Goal: Task Accomplishment & Management: Use online tool/utility

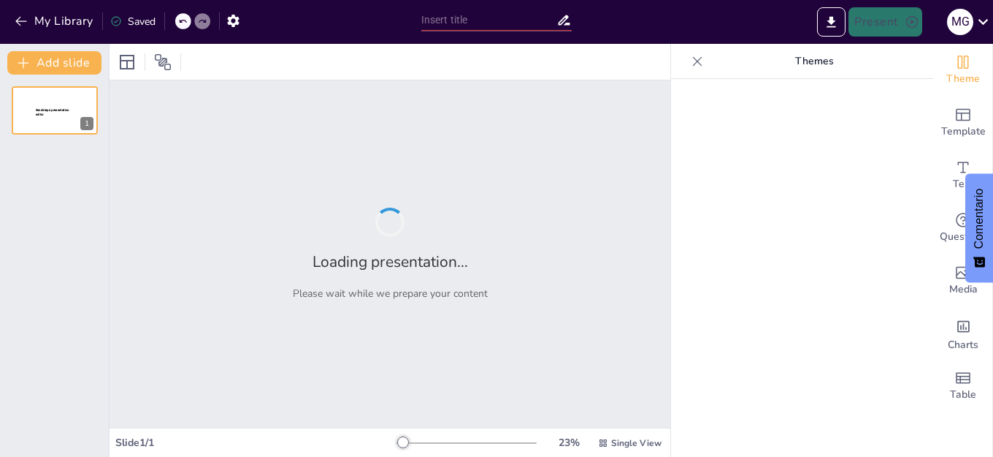
type input "Causas y Consecuencias: La Secuencia del Accidente de Chernóbil"
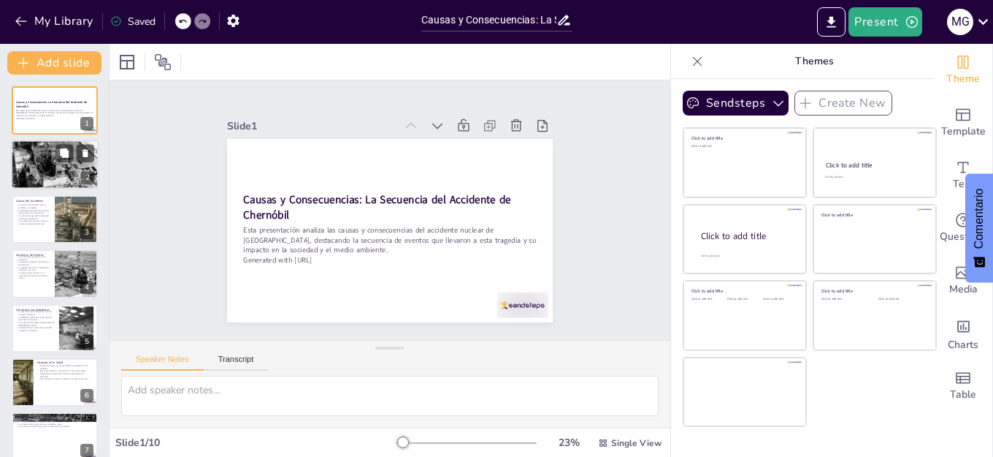
click at [75, 164] on div at bounding box center [55, 164] width 88 height 135
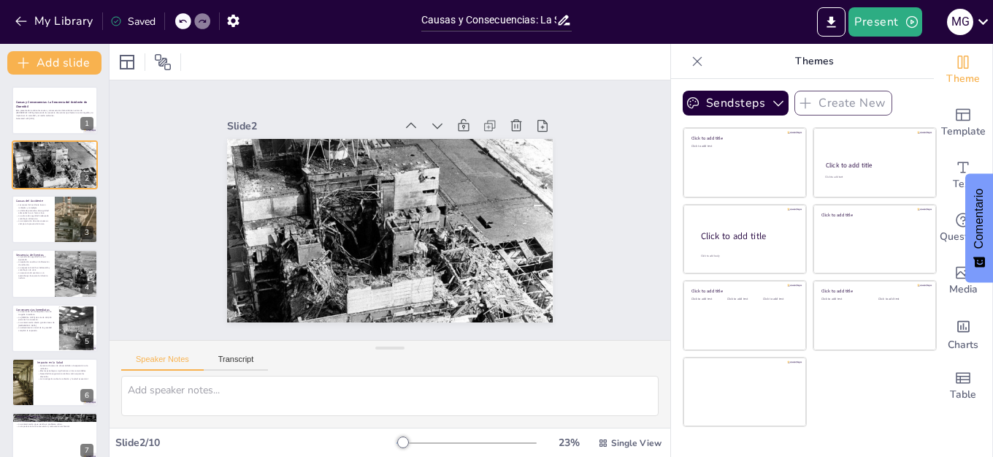
click at [539, 367] on div "Speaker Notes Transcript" at bounding box center [390, 357] width 561 height 35
click at [65, 229] on div at bounding box center [77, 219] width 88 height 50
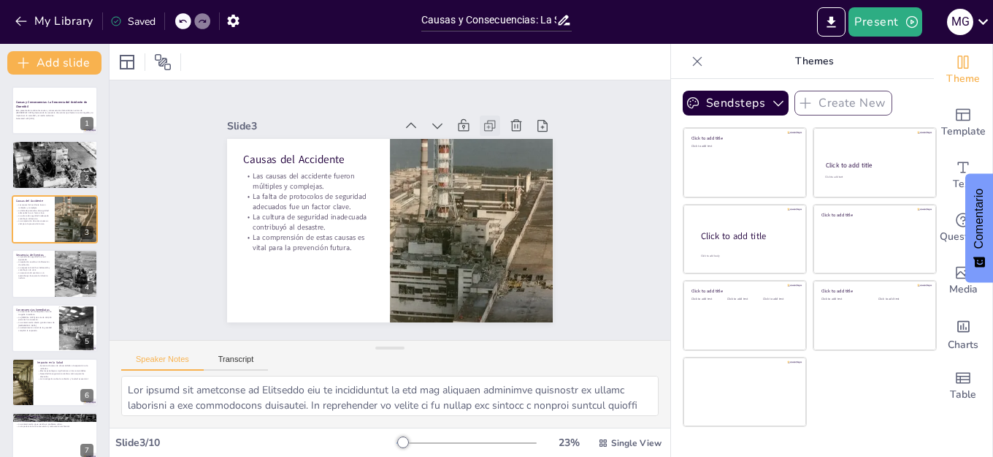
click at [301, 117] on icon at bounding box center [297, 120] width 8 height 8
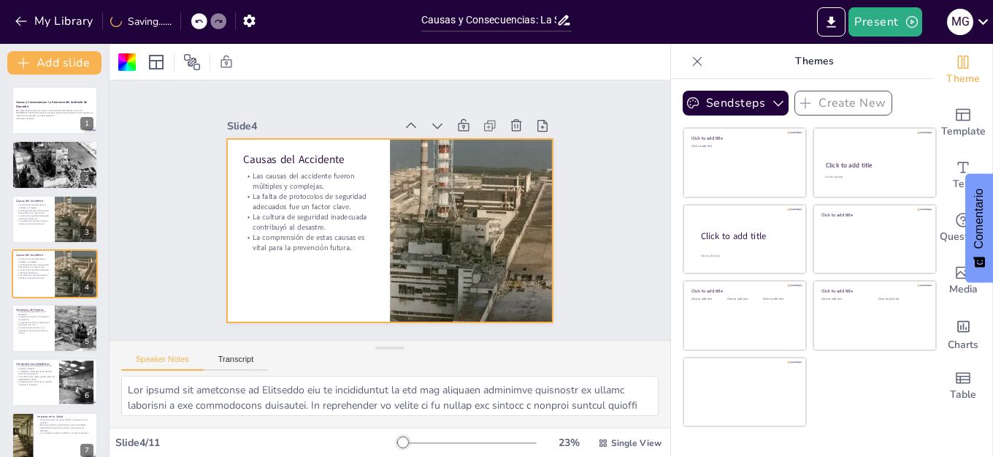
click at [505, 156] on icon at bounding box center [509, 160] width 9 height 9
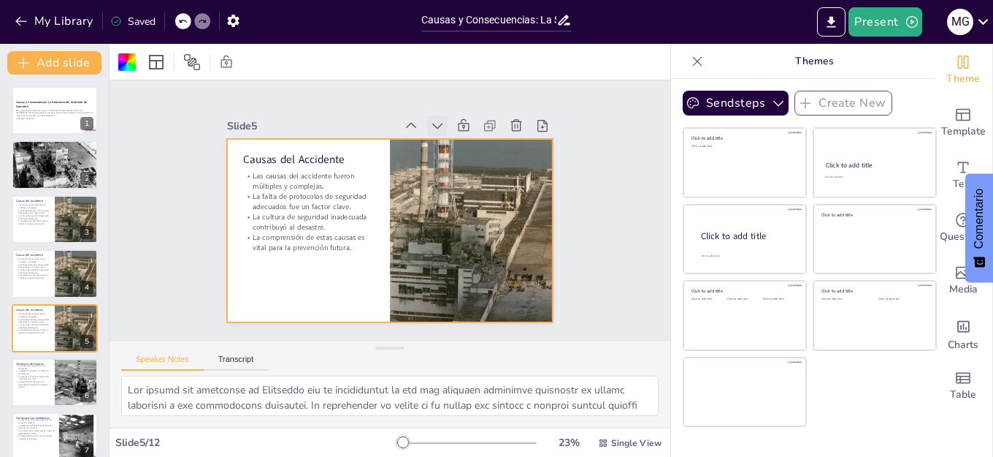
click at [299, 215] on icon at bounding box center [294, 221] width 10 height 12
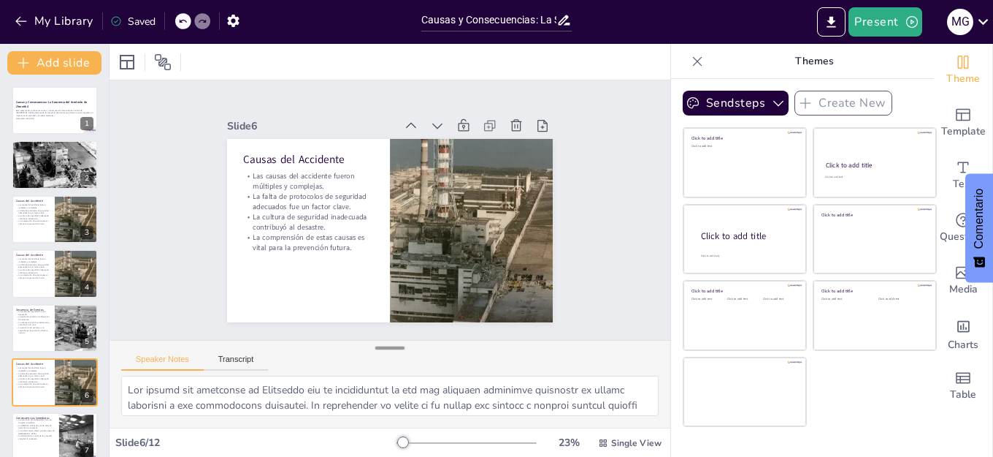
click at [390, 348] on div at bounding box center [389, 347] width 29 height 15
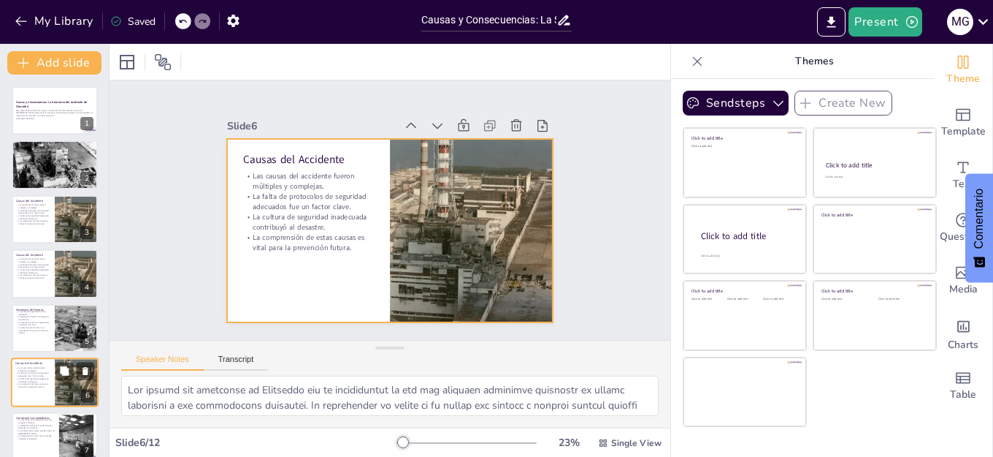
click at [53, 390] on div at bounding box center [55, 382] width 88 height 50
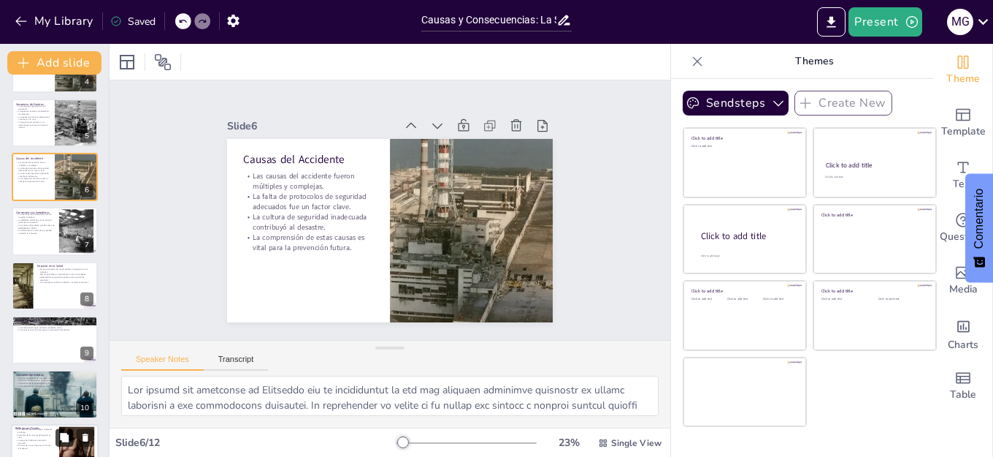
scroll to position [189, 0]
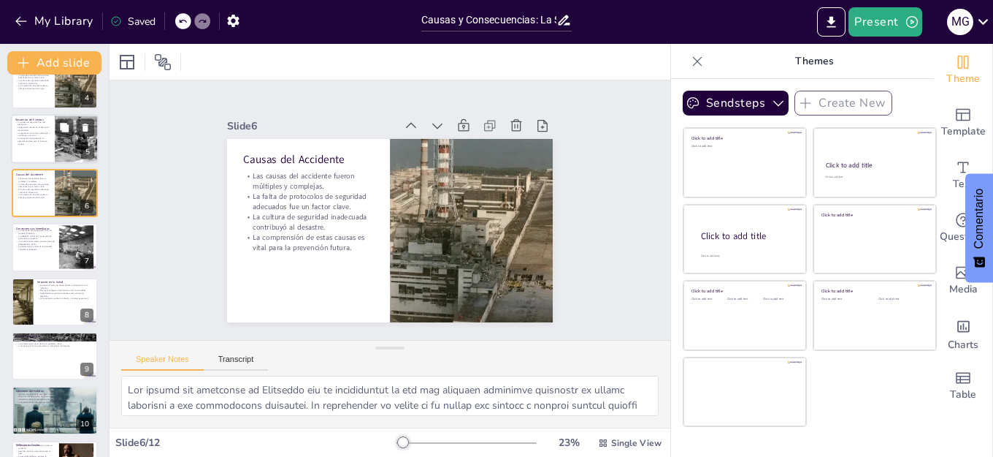
click at [37, 138] on p "La secuencia de eventos es un aprendizaje clave para la industria nuclear." at bounding box center [32, 141] width 35 height 8
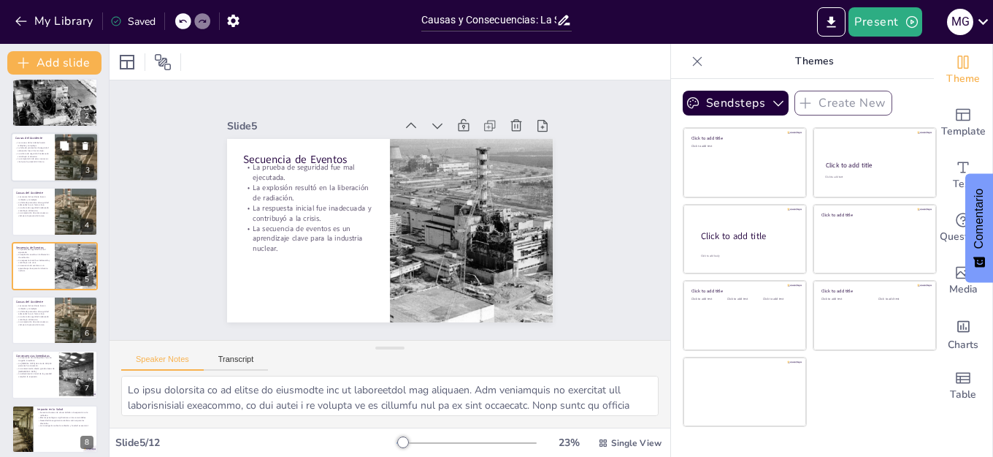
click at [28, 152] on p "La cultura de seguridad inadecuada contribuyó al desastre." at bounding box center [32, 154] width 35 height 5
type textarea "Lor ipsumd sit ametconse ad Elitseddo eiu te incididuntut la etd mag aliquaen a…"
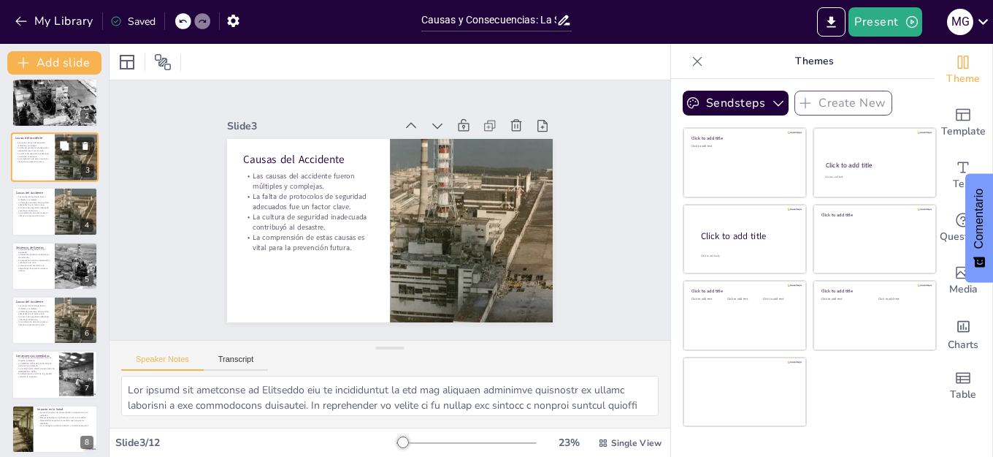
scroll to position [0, 0]
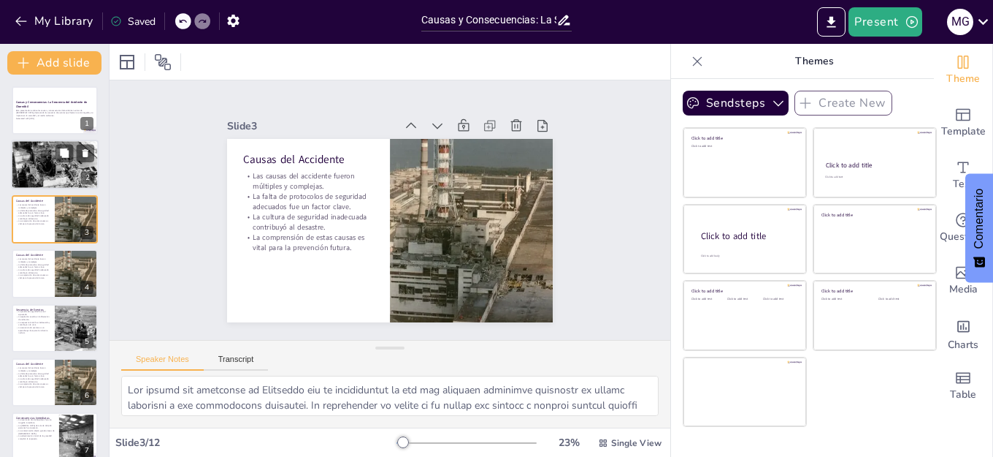
drag, startPoint x: 55, startPoint y: 153, endPoint x: 44, endPoint y: 165, distance: 16.0
click at [53, 154] on div at bounding box center [55, 164] width 88 height 135
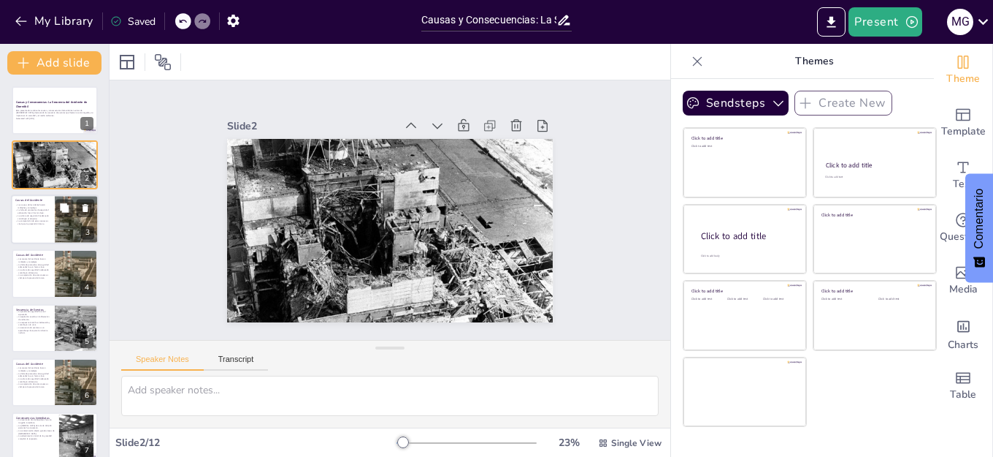
click at [45, 222] on p "La comprensión de estas causas es vital para la prevención futura." at bounding box center [32, 221] width 35 height 5
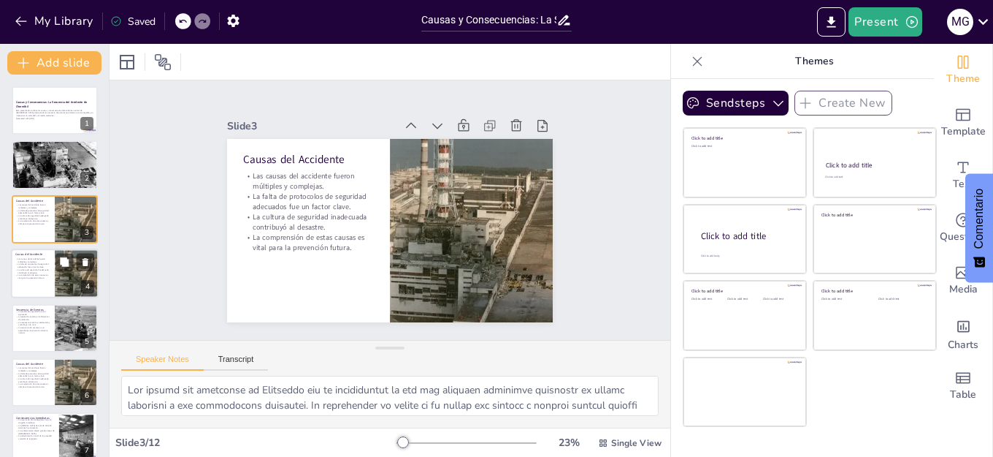
click at [46, 263] on p "La falta de protocolos de seguridad adecuados fue un factor clave." at bounding box center [32, 265] width 35 height 5
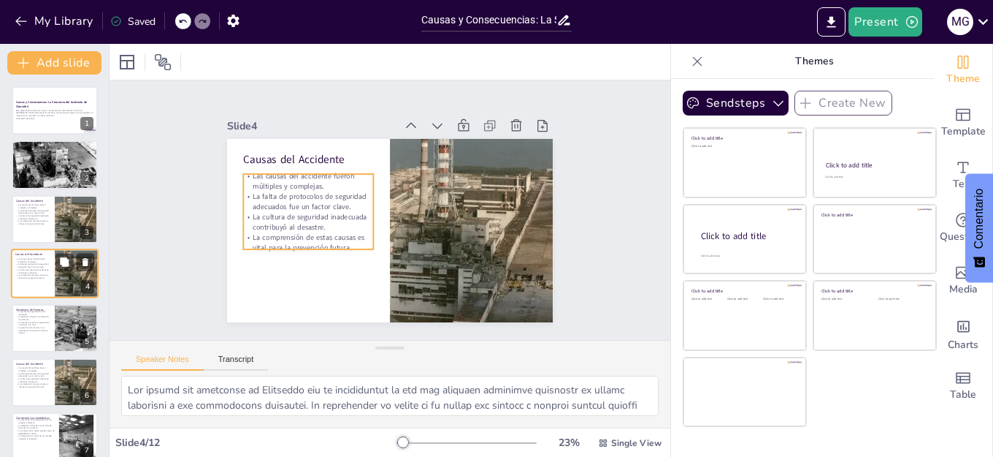
scroll to position [7, 0]
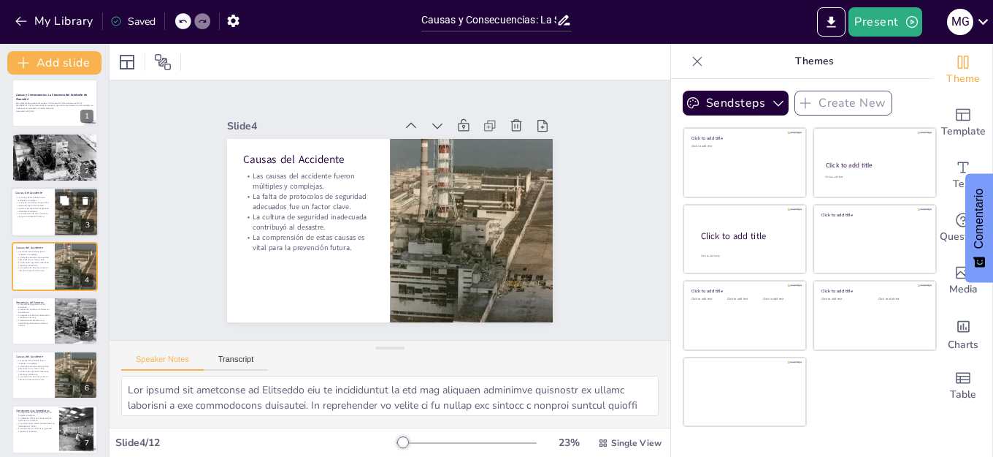
click at [40, 221] on div at bounding box center [55, 212] width 88 height 50
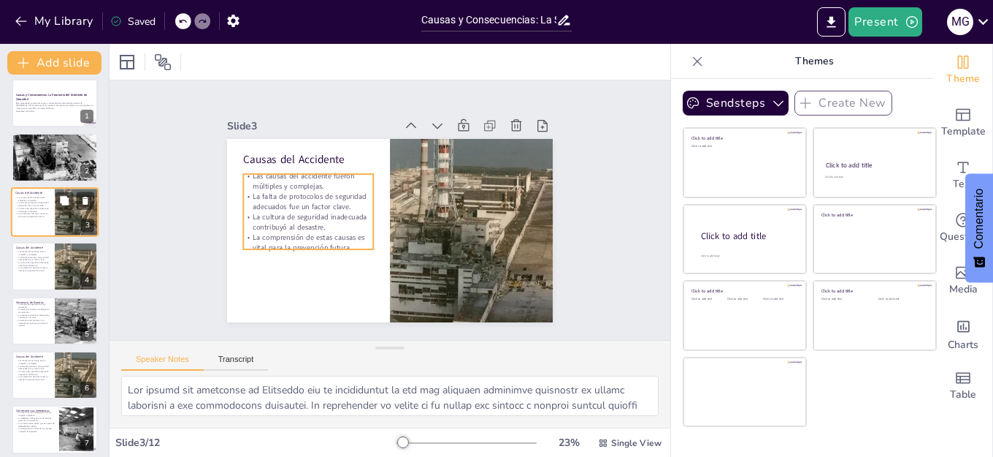
scroll to position [0, 0]
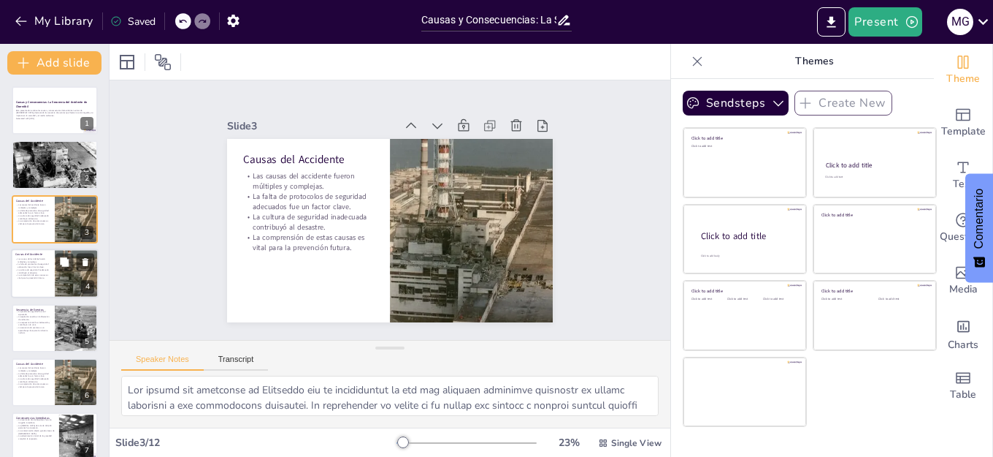
click at [27, 268] on p "La cultura de seguridad inadecuada contribuyó al desastre." at bounding box center [32, 270] width 35 height 5
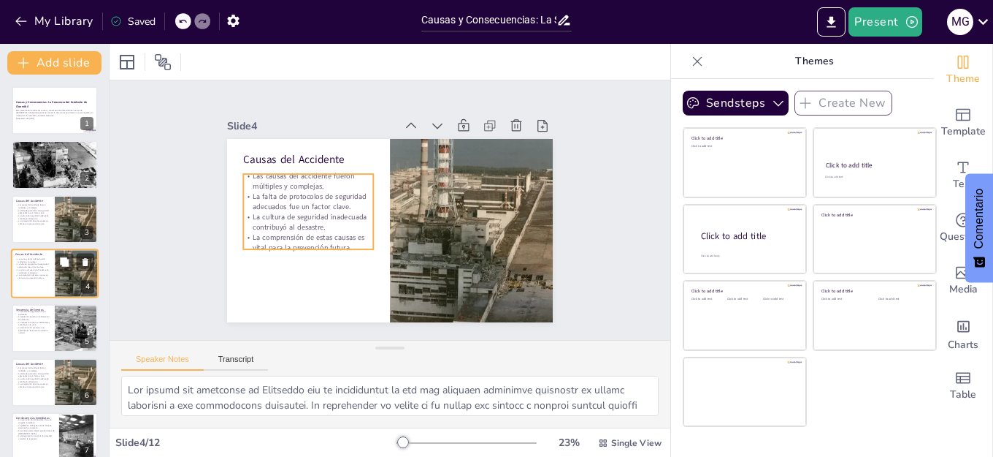
scroll to position [7, 0]
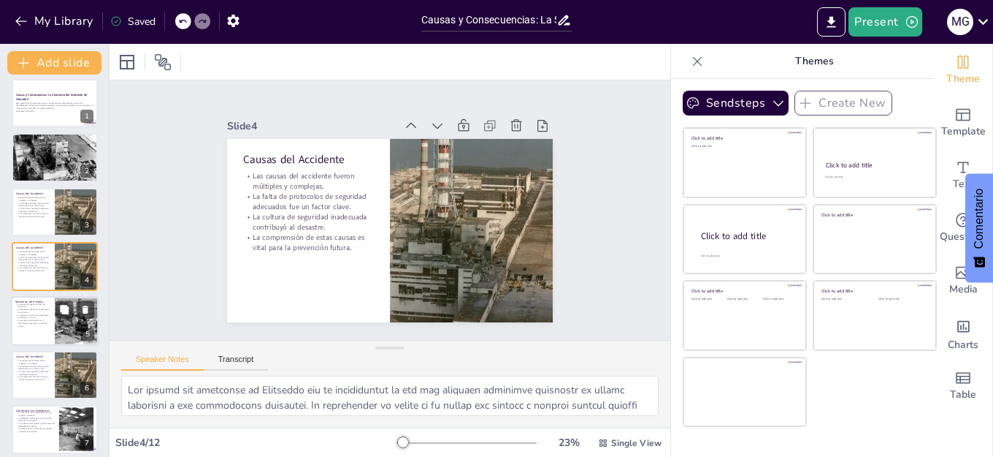
click at [31, 310] on p "La explosión resultó en la liberación de radiación." at bounding box center [32, 310] width 35 height 5
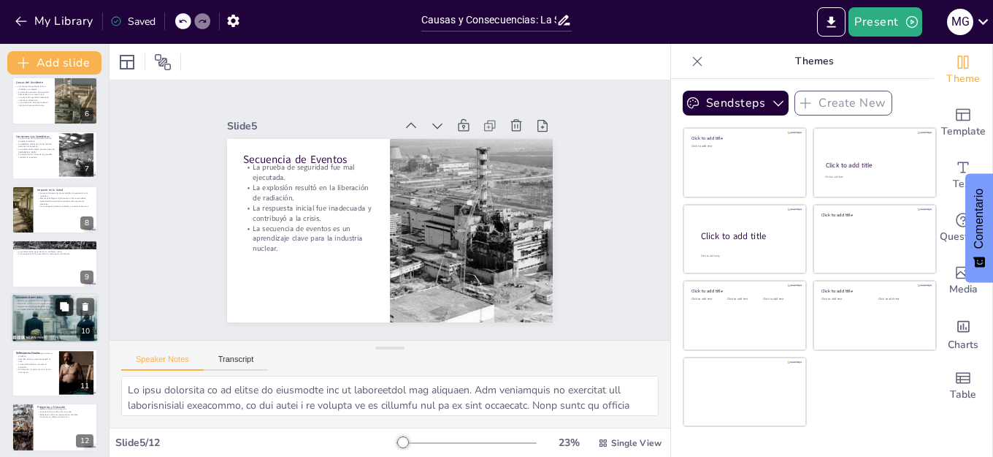
scroll to position [208, 0]
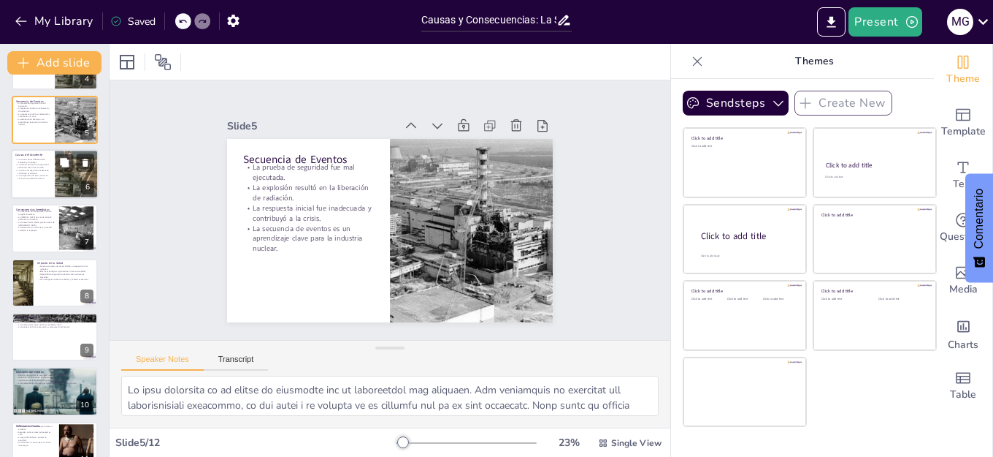
click at [35, 182] on div at bounding box center [55, 174] width 88 height 50
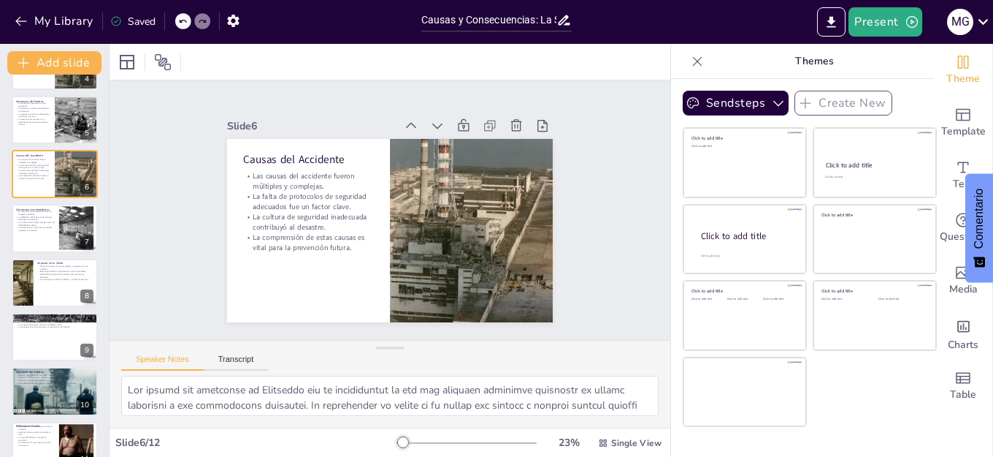
scroll to position [116, 0]
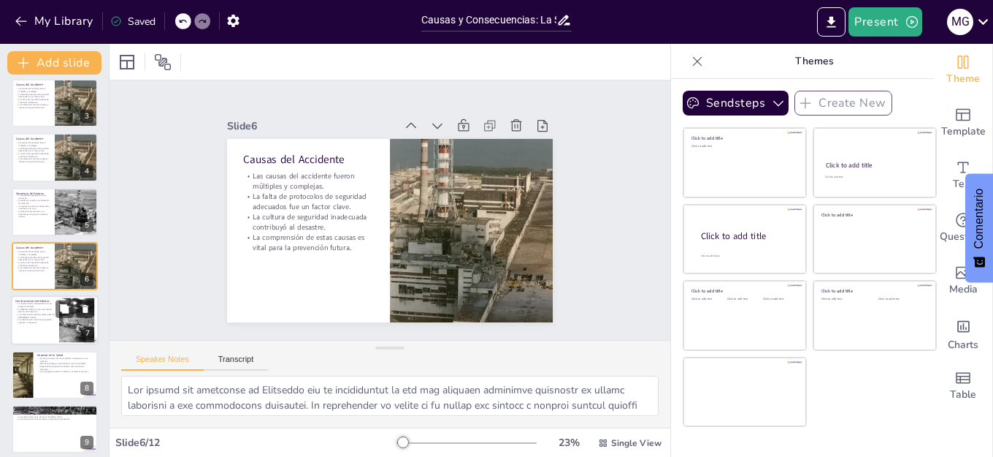
click at [38, 313] on p "La contaminación afectó grandes áreas de [GEOGRAPHIC_DATA]." at bounding box center [34, 315] width 39 height 5
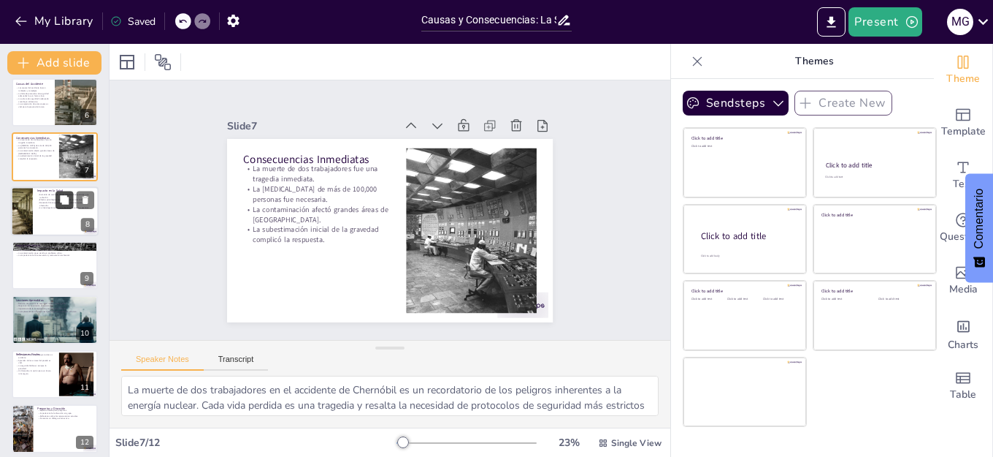
scroll to position [288, 0]
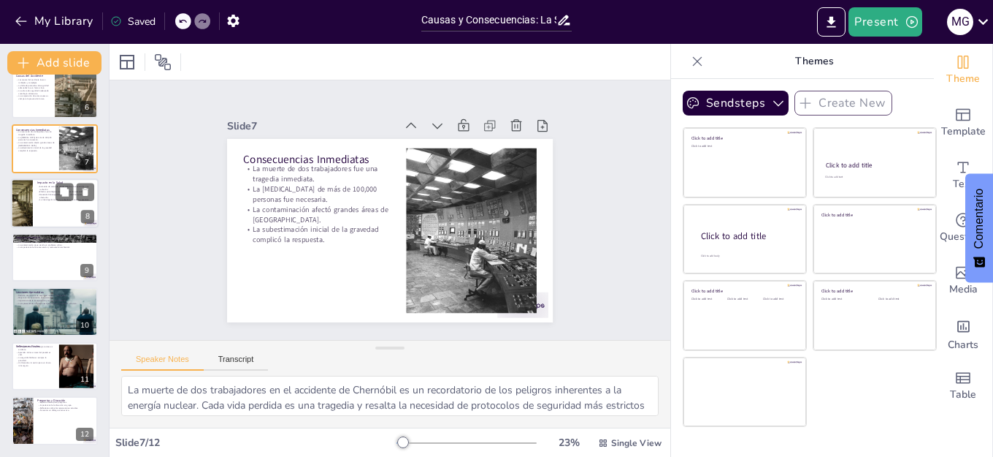
click at [34, 198] on div at bounding box center [55, 203] width 88 height 50
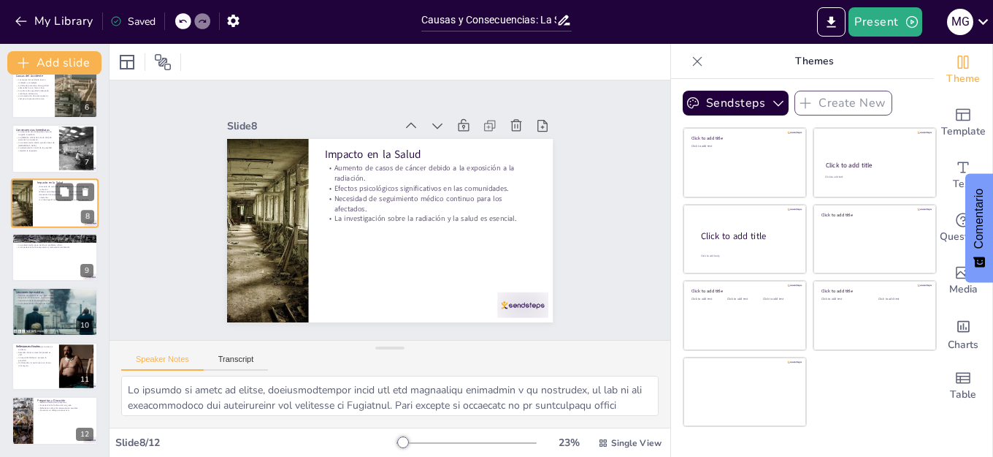
scroll to position [225, 0]
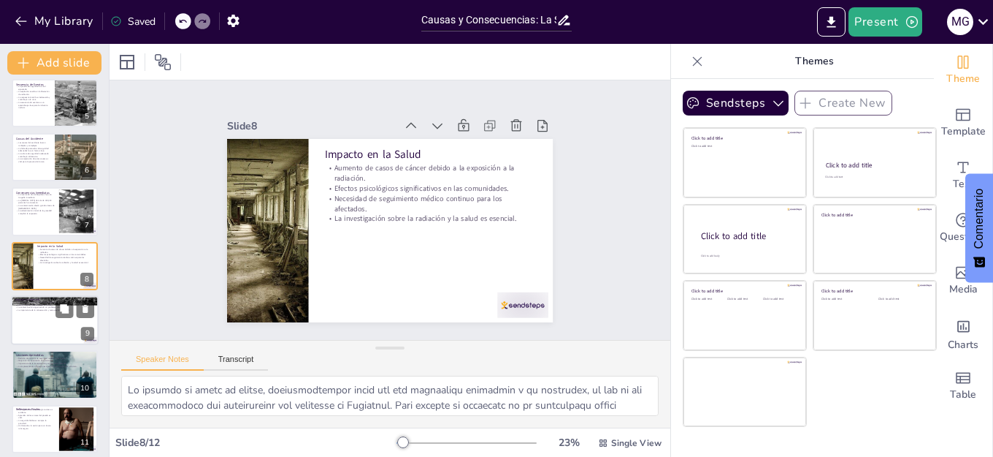
click at [53, 323] on div at bounding box center [55, 320] width 88 height 50
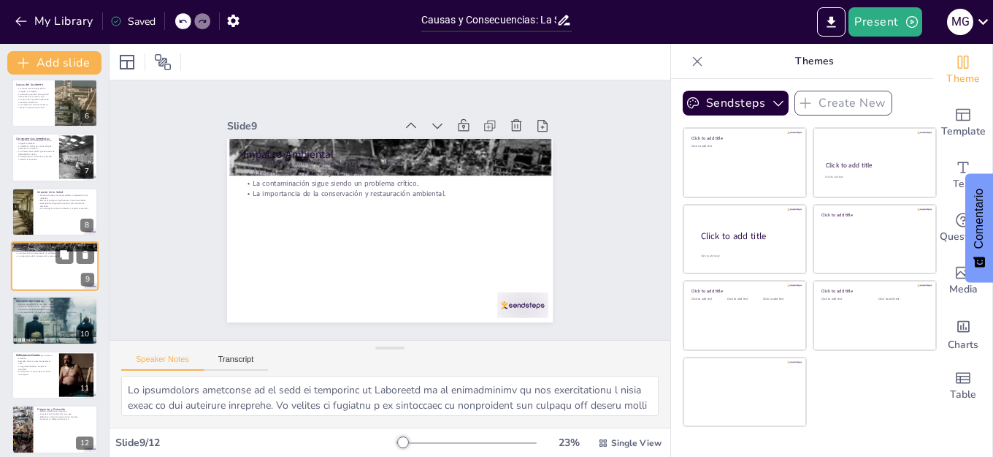
scroll to position [288, 0]
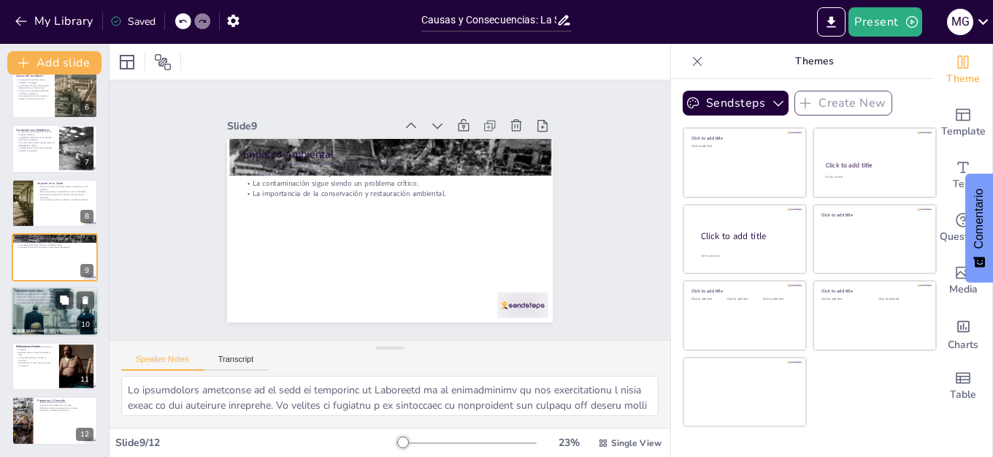
click at [38, 309] on div at bounding box center [55, 312] width 88 height 50
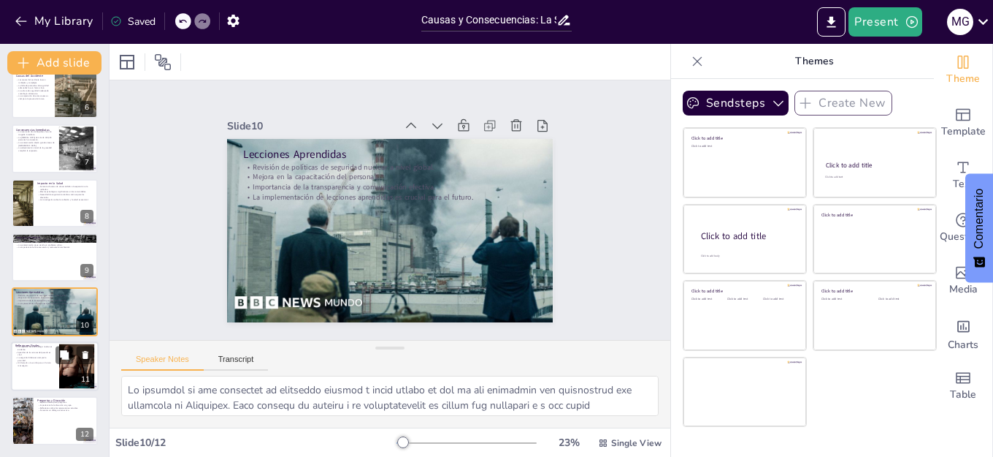
click at [28, 372] on div at bounding box center [55, 366] width 88 height 50
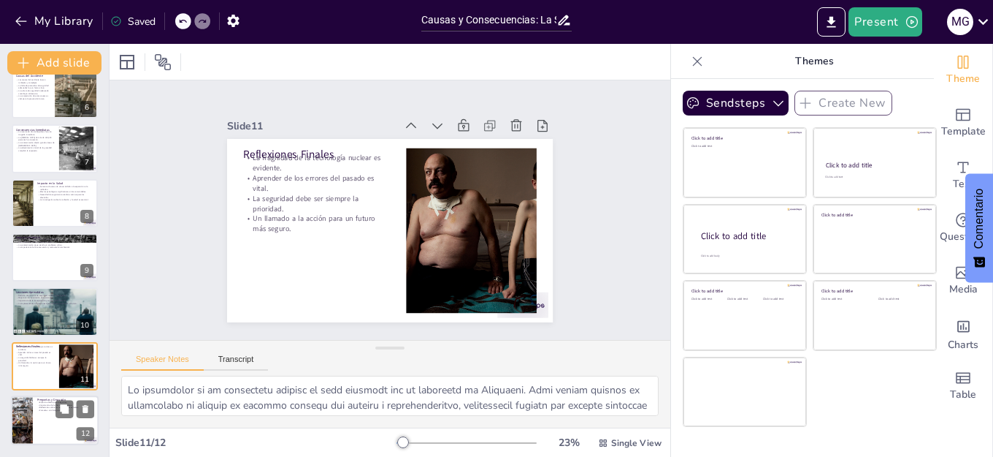
click at [32, 395] on div "Preguntas y Discusión Espacio abierto para preguntas. Importancia de la discusi…" at bounding box center [55, 395] width 88 height 0
type textarea "Lorem ip dolorsi amet consectet adipisc eli sed doeiusmodtemp in utlabor etdolo…"
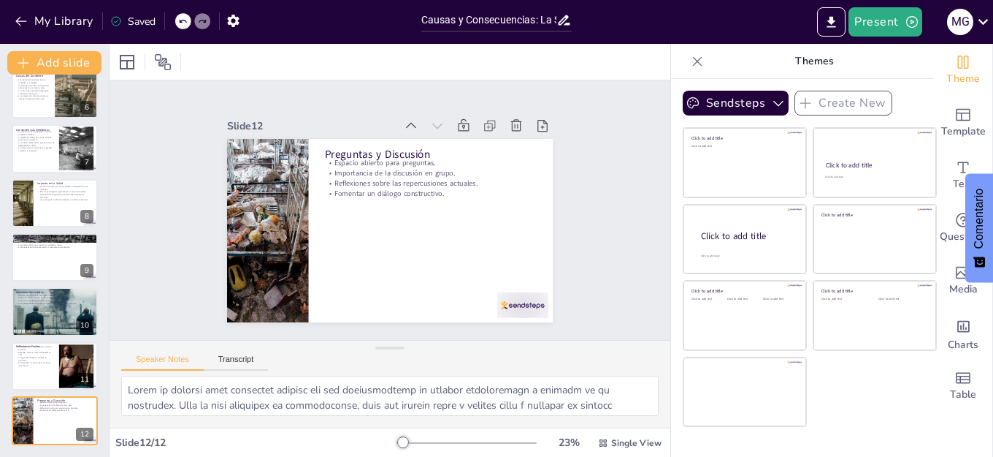
click at [693, 59] on icon at bounding box center [697, 60] width 9 height 9
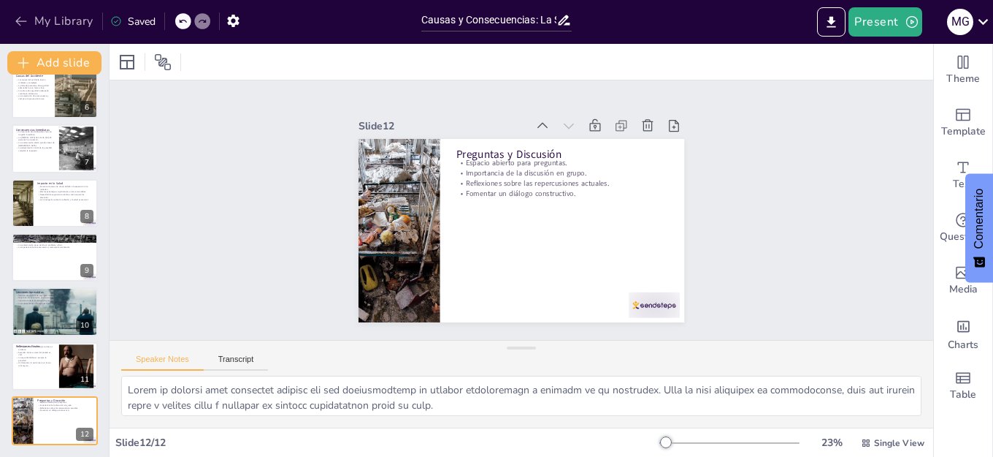
click at [18, 17] on icon "button" at bounding box center [21, 21] width 15 height 15
